Goal: Transaction & Acquisition: Purchase product/service

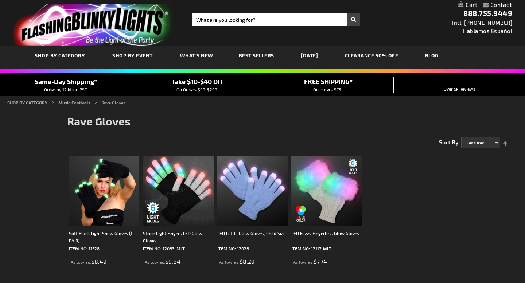
click at [61, 53] on div "Contact Compare Products Checkout Login Skip to Content My Cart Toggle Nav Sear…" at bounding box center [262, 260] width 525 height 521
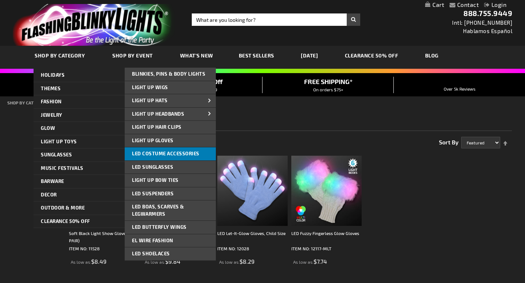
click at [145, 156] on span "LED Costume Accessories" at bounding box center [165, 154] width 67 height 6
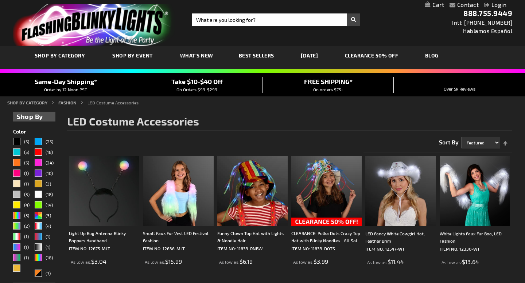
click at [321, 55] on link "[DATE]" at bounding box center [309, 55] width 28 height 24
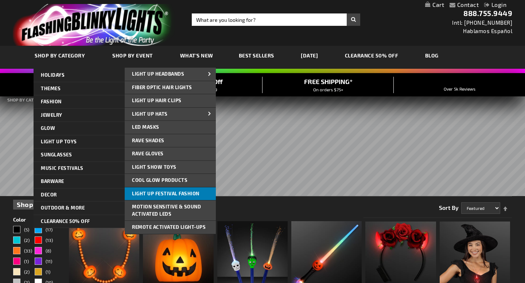
click at [146, 194] on span "Light Up Festival Fashion" at bounding box center [165, 194] width 67 height 6
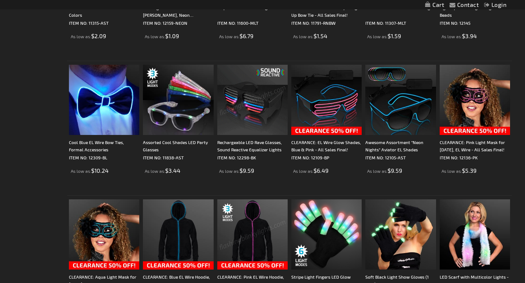
scroll to position [1034, 0]
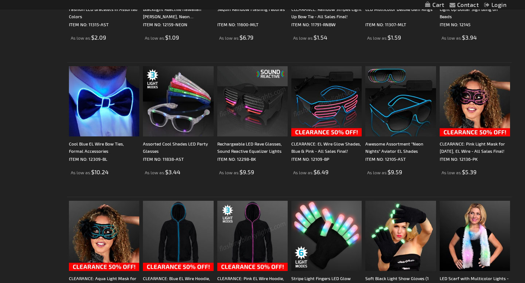
click at [338, 104] on img at bounding box center [326, 101] width 70 height 70
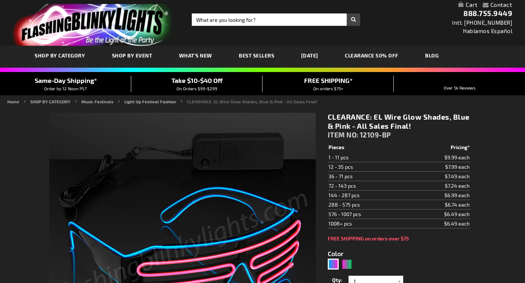
scroll to position [137, 0]
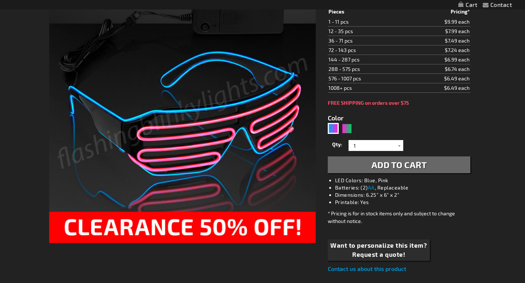
click at [344, 129] on div "Pink, Green" at bounding box center [346, 128] width 11 height 11
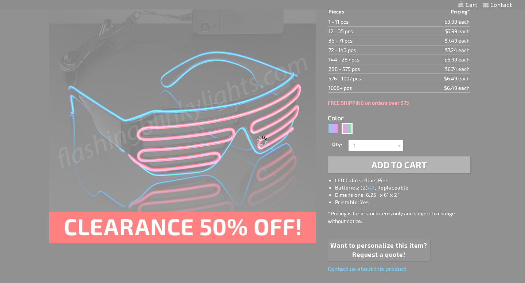
type input "5673"
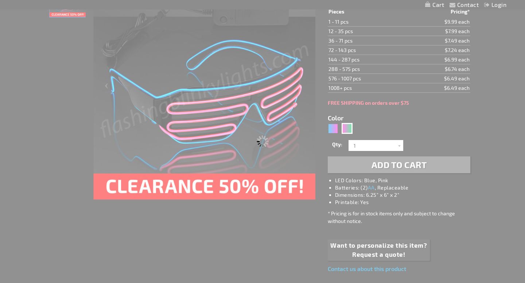
scroll to position [138, 0]
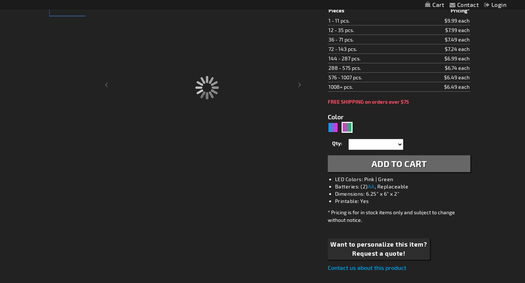
type input "12109-PG"
type input "Customize - CLEARANCE: EL Wire Glow Shades, Pink &amp; Green - All Sales Final!…"
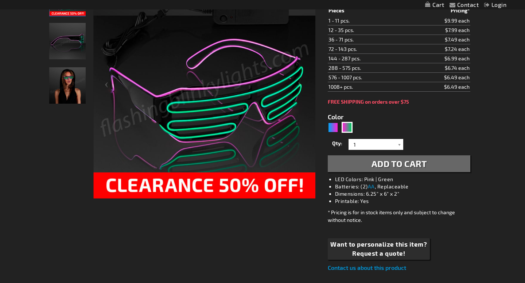
click at [65, 87] on img at bounding box center [67, 85] width 36 height 36
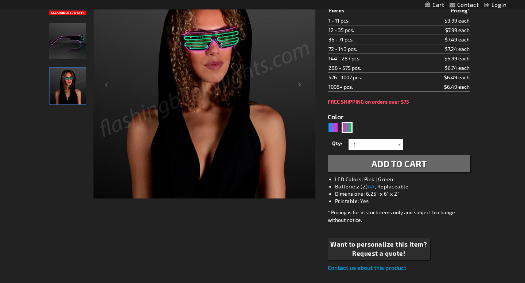
click at [74, 41] on img at bounding box center [67, 41] width 36 height 36
